Goal: Find contact information

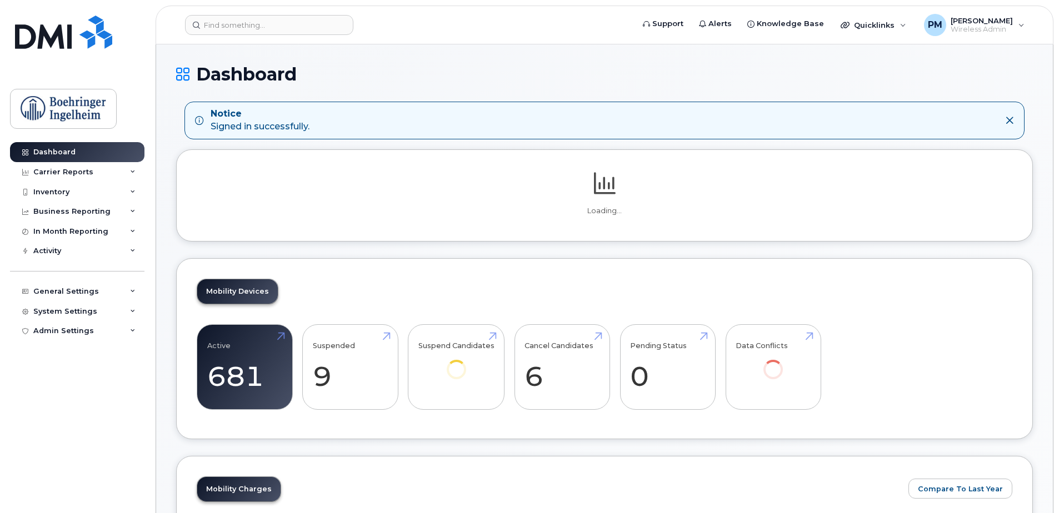
click at [293, 12] on header "Support Alerts Knowledge Base Quicklinks Suspend / Cancel Device Change SIM Car…" at bounding box center [605, 25] width 898 height 39
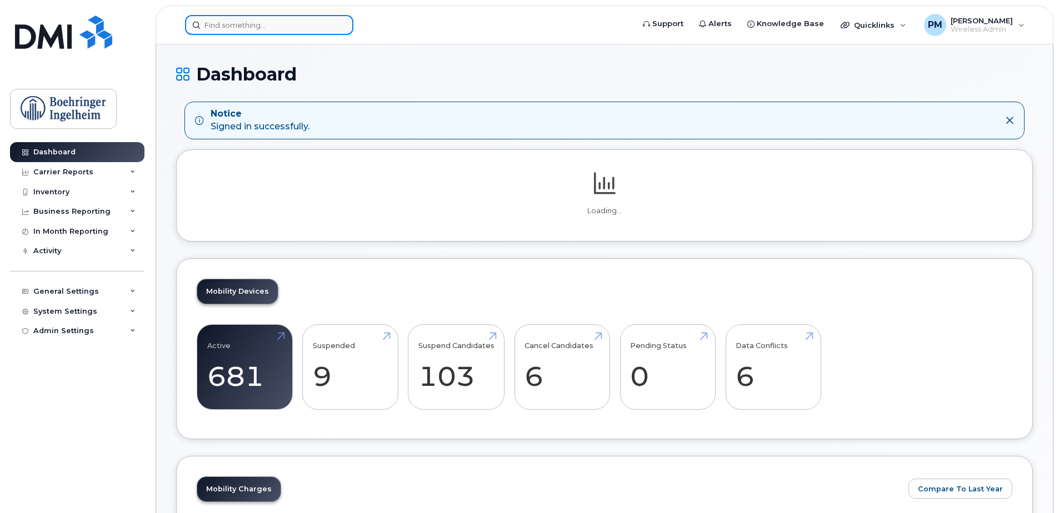
click at [289, 23] on input at bounding box center [269, 25] width 168 height 20
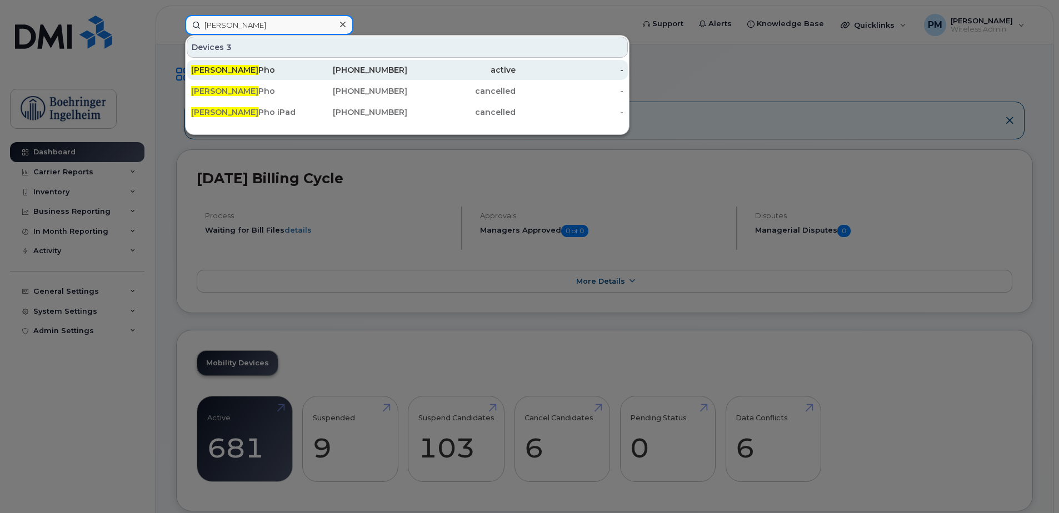
type input "[PERSON_NAME]"
click at [249, 70] on div "[PERSON_NAME]" at bounding box center [245, 69] width 108 height 11
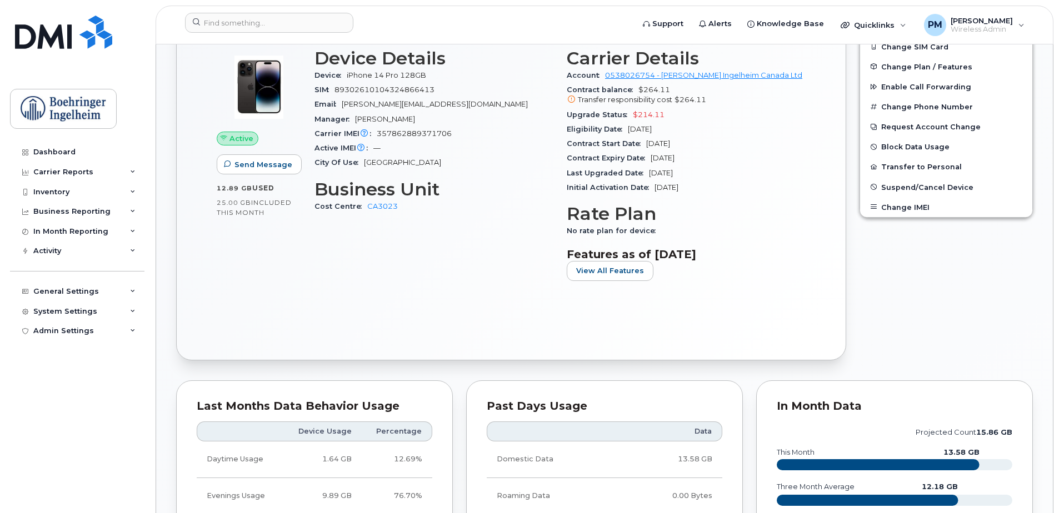
scroll to position [389, 0]
